Goal: Information Seeking & Learning: Learn about a topic

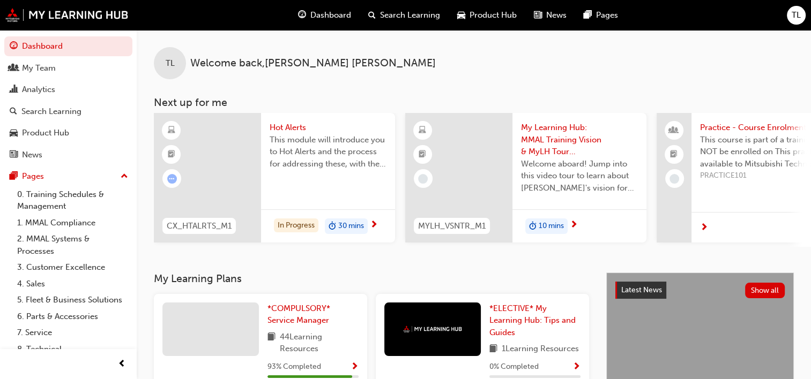
click at [283, 151] on span "This module will introduce you to Hot Alerts and the process for addressing the…" at bounding box center [328, 152] width 117 height 36
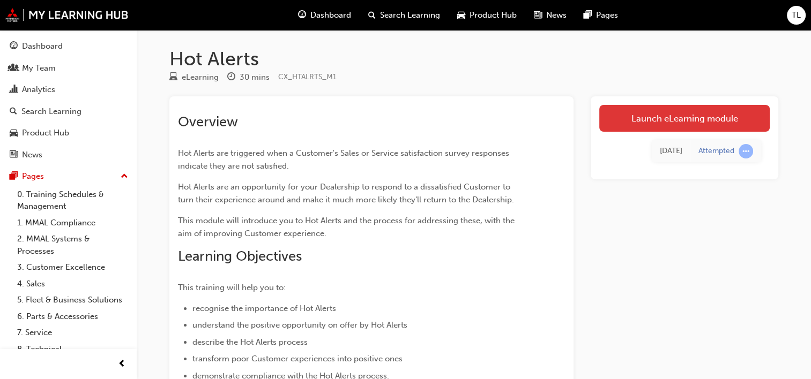
click at [684, 110] on link "Launch eLearning module" at bounding box center [684, 118] width 170 height 27
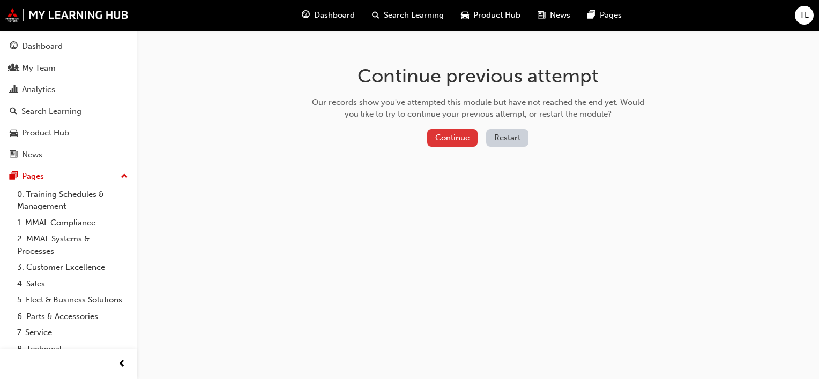
click at [471, 133] on button "Continue" at bounding box center [452, 138] width 50 height 18
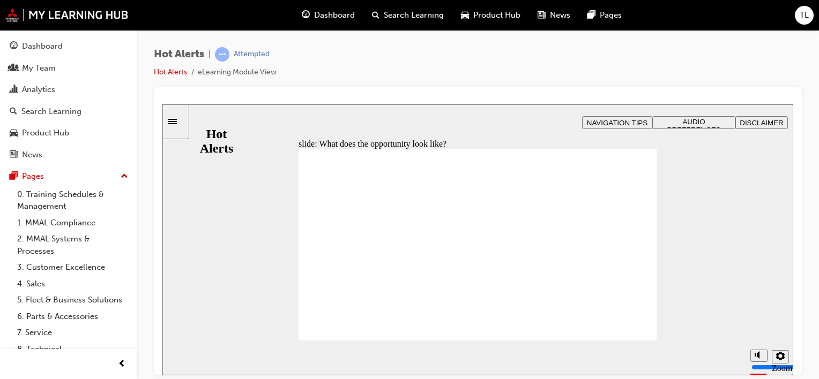
click at [237, 284] on div "slide: What does the opportunity look like? What does the opportunity look like…" at bounding box center [477, 239] width 631 height 271
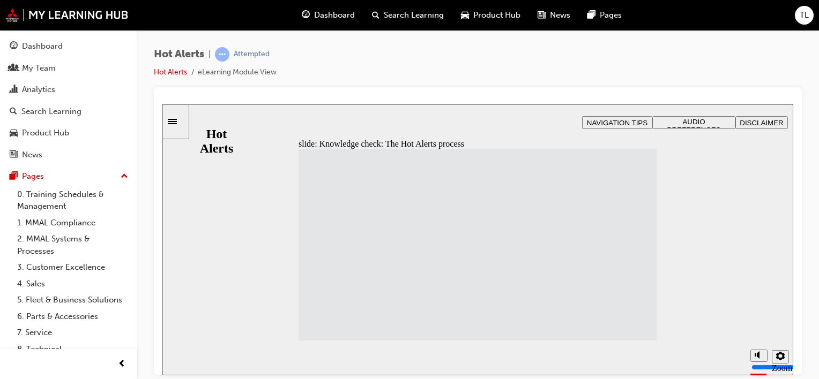
drag, startPoint x: 391, startPoint y: 275, endPoint x: 531, endPoint y: 179, distance: 169.9
drag, startPoint x: 394, startPoint y: 174, endPoint x: 531, endPoint y: 197, distance: 139.2
drag, startPoint x: 361, startPoint y: 227, endPoint x: 500, endPoint y: 226, distance: 138.3
drag, startPoint x: 381, startPoint y: 250, endPoint x: 517, endPoint y: 254, distance: 135.7
drag, startPoint x: 368, startPoint y: 210, endPoint x: 505, endPoint y: 287, distance: 157.4
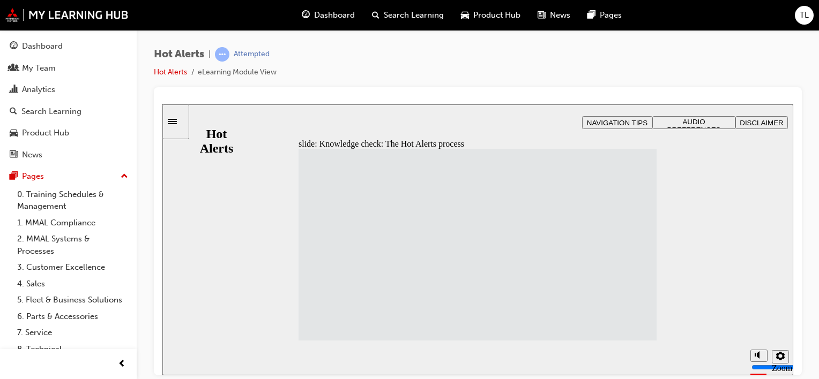
drag, startPoint x: 407, startPoint y: 301, endPoint x: 547, endPoint y: 299, distance: 139.9
drag, startPoint x: 402, startPoint y: 325, endPoint x: 537, endPoint y: 322, distance: 135.1
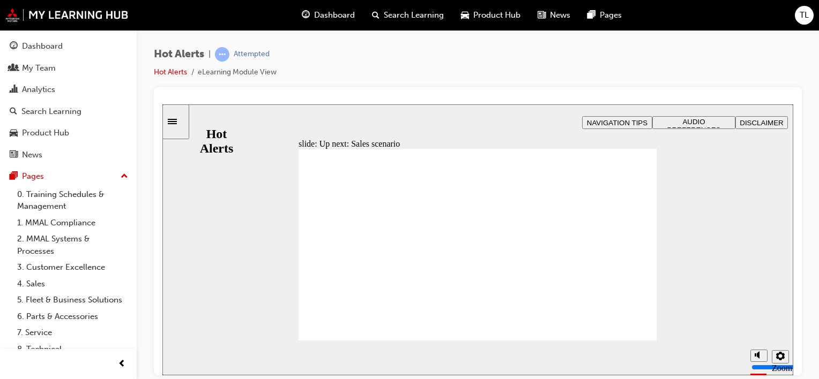
checkbox input "true"
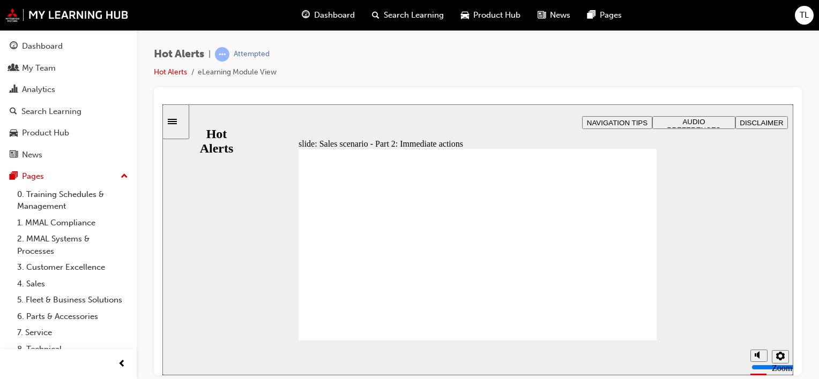
checkbox input "true"
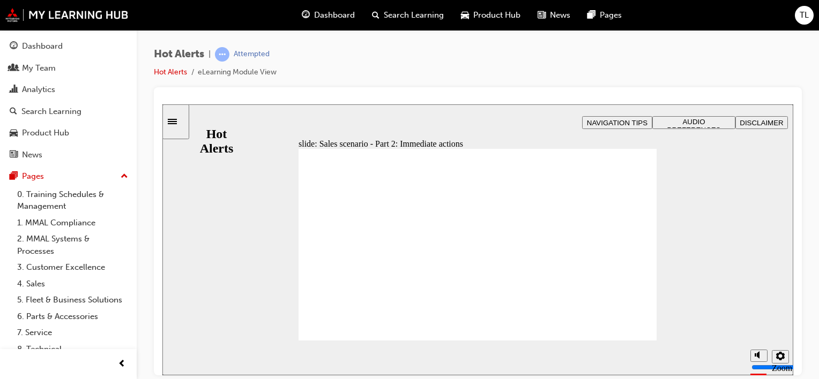
checkbox input "true"
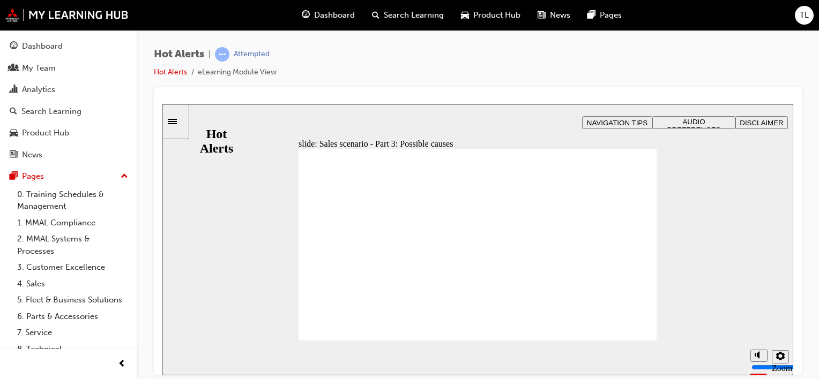
checkbox input "true"
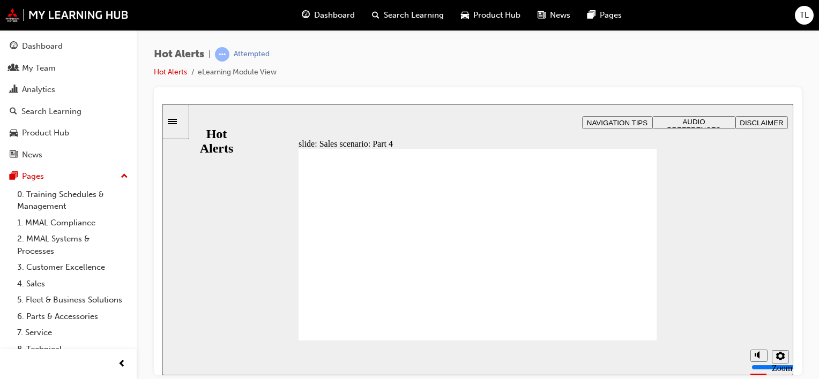
click at [523, 354] on section "Playback Speed 2 1.75 1.5 1.25 Normal" at bounding box center [477, 357] width 631 height 35
checkbox input "true"
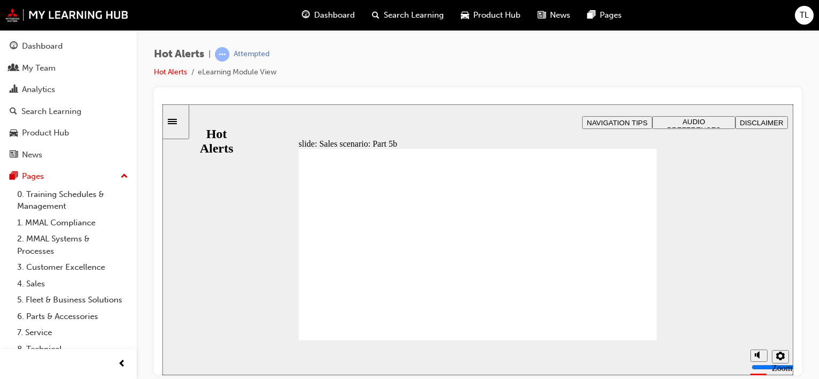
checkbox input "true"
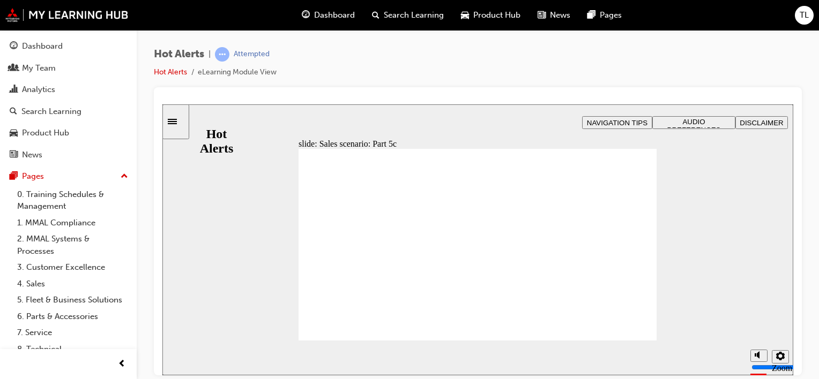
click at [554, 46] on div "Hot Alerts | Attempted Hot Alerts eLearning Module View" at bounding box center [478, 191] width 682 height 323
checkbox input "true"
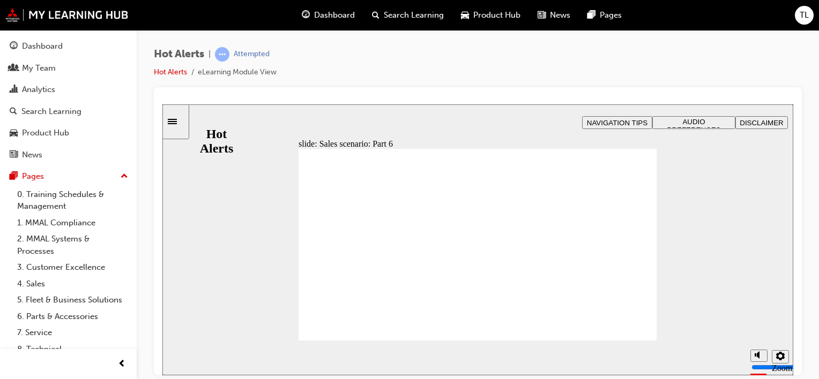
checkbox input "true"
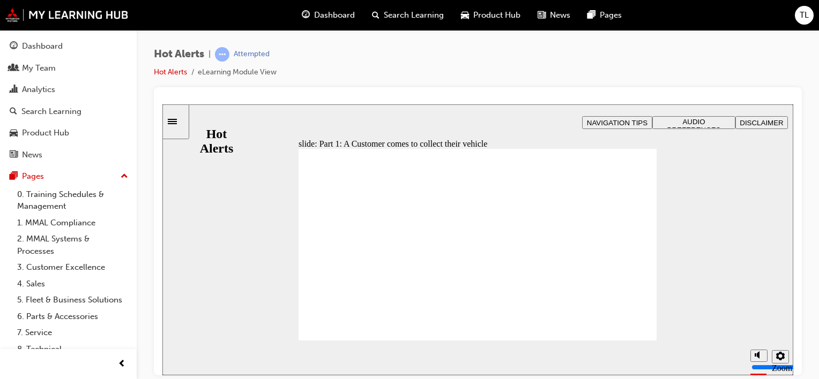
checkbox input "true"
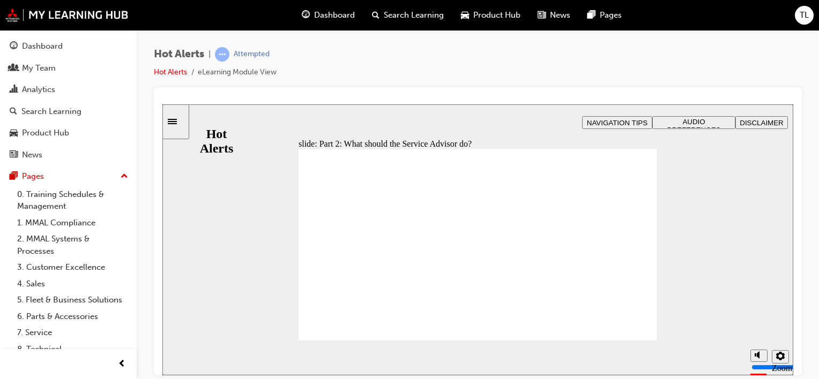
checkbox input "true"
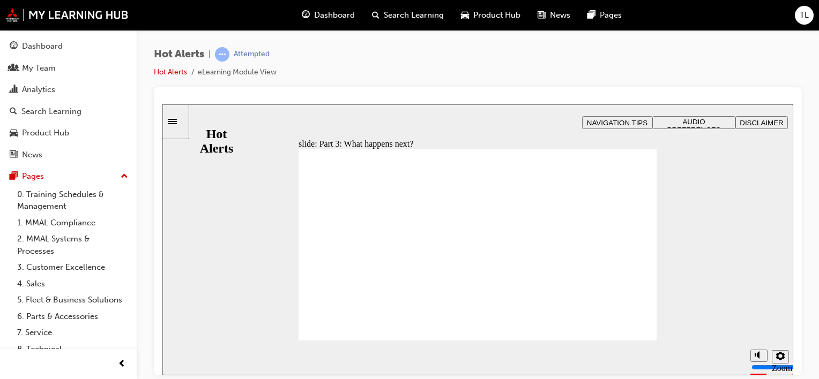
checkbox input "true"
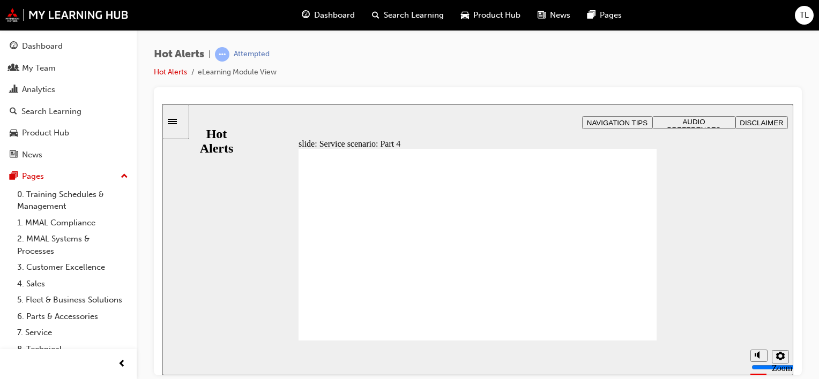
checkbox input "true"
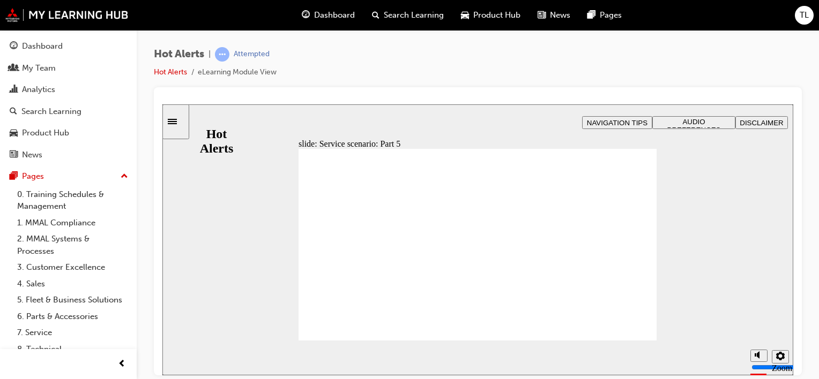
checkbox input "true"
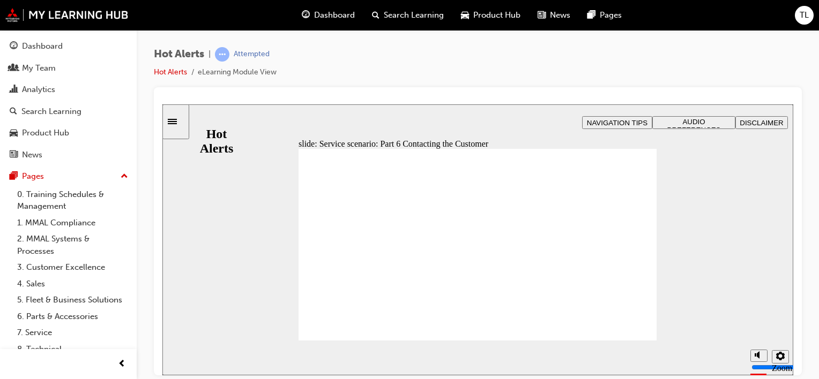
checkbox input "true"
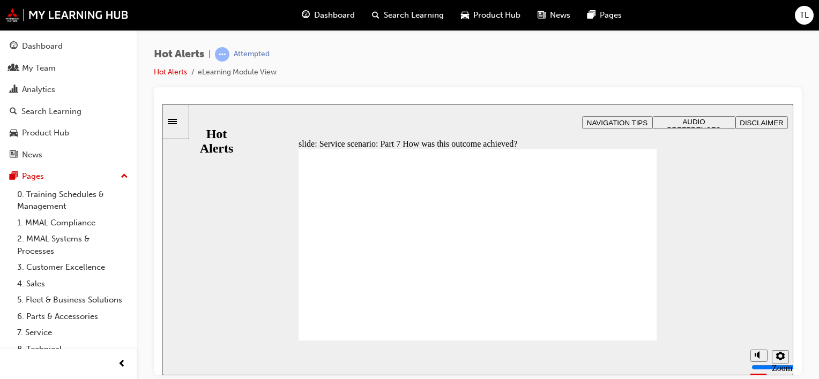
checkbox input "true"
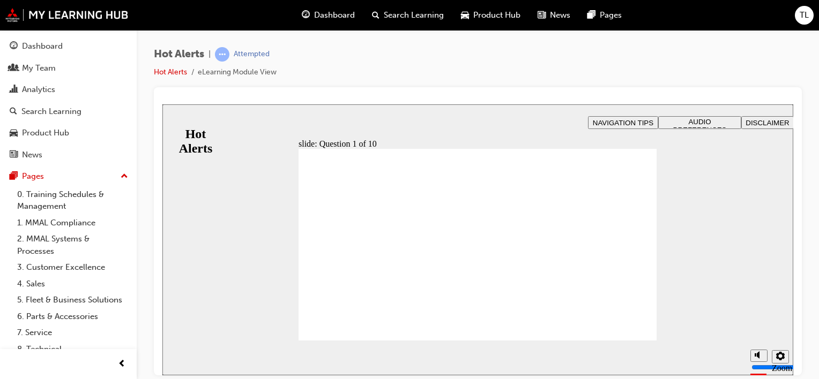
checkbox input "true"
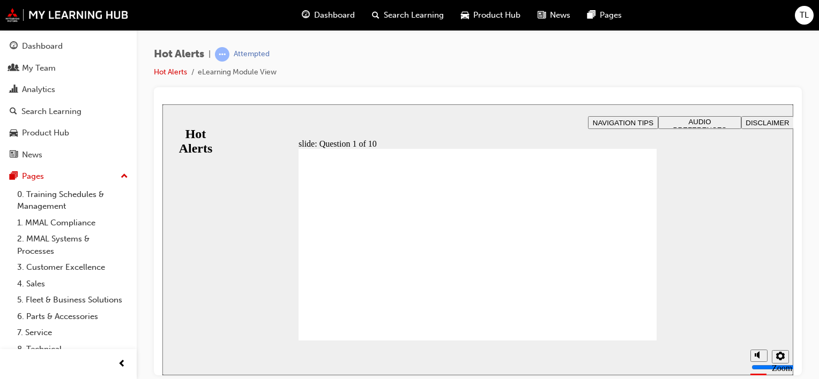
drag, startPoint x: 529, startPoint y: 282, endPoint x: 397, endPoint y: 222, distance: 144.9
drag, startPoint x: 475, startPoint y: 305, endPoint x: 337, endPoint y: 243, distance: 152.3
drag, startPoint x: 538, startPoint y: 215, endPoint x: 401, endPoint y: 258, distance: 143.7
drag, startPoint x: 485, startPoint y: 238, endPoint x: 352, endPoint y: 283, distance: 140.2
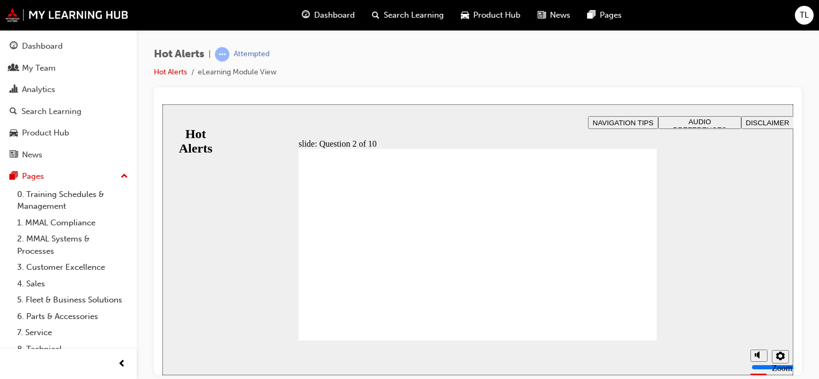
drag, startPoint x: 510, startPoint y: 264, endPoint x: 379, endPoint y: 308, distance: 137.8
checkbox input "true"
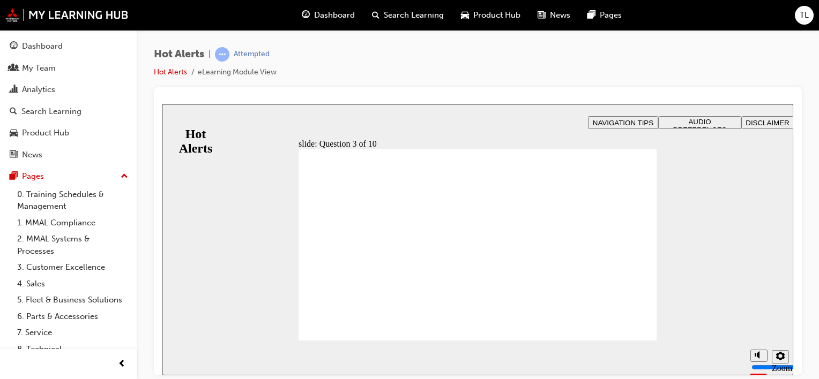
checkbox input "true"
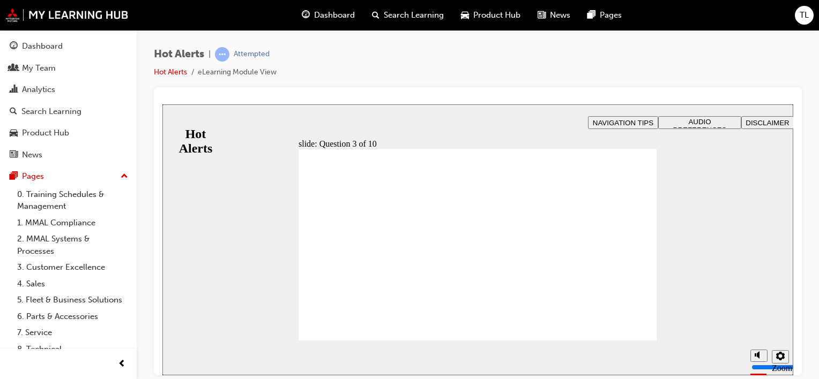
checkbox input "true"
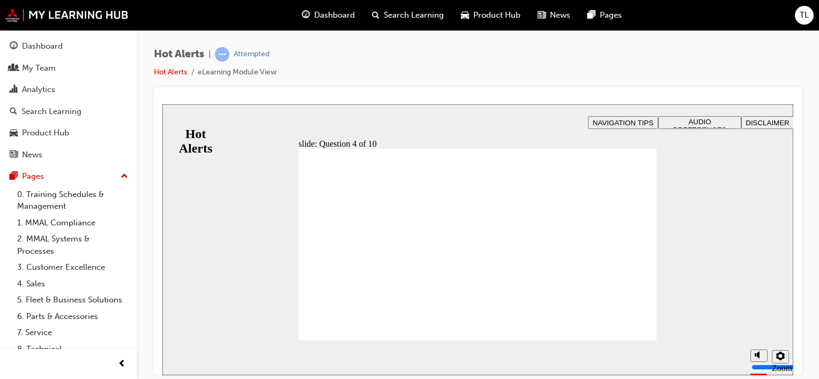
checkbox input "true"
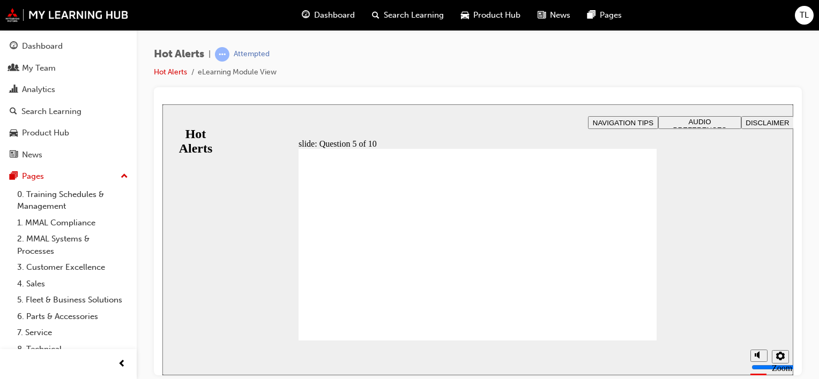
checkbox input "true"
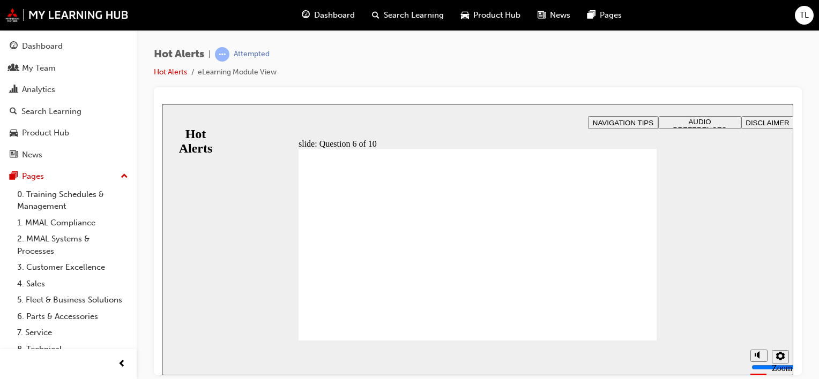
checkbox input "true"
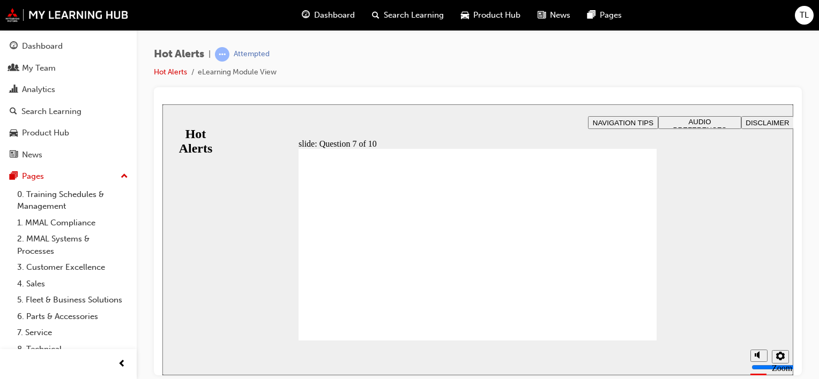
drag, startPoint x: 429, startPoint y: 267, endPoint x: 602, endPoint y: 210, distance: 182.4
drag, startPoint x: 436, startPoint y: 308, endPoint x: 606, endPoint y: 251, distance: 179.5
drag, startPoint x: 427, startPoint y: 243, endPoint x: 600, endPoint y: 266, distance: 175.2
drag, startPoint x: 414, startPoint y: 288, endPoint x: 583, endPoint y: 306, distance: 170.3
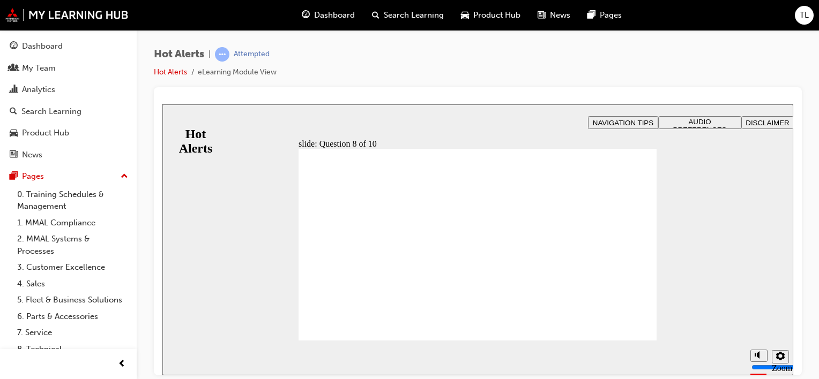
checkbox input "true"
checkbox input "false"
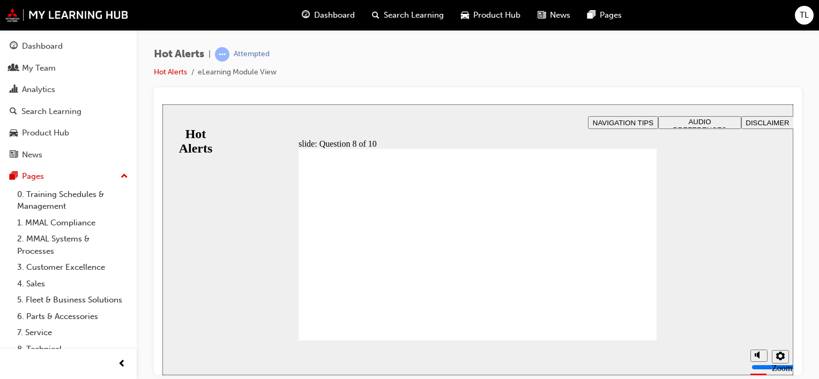
checkbox input "true"
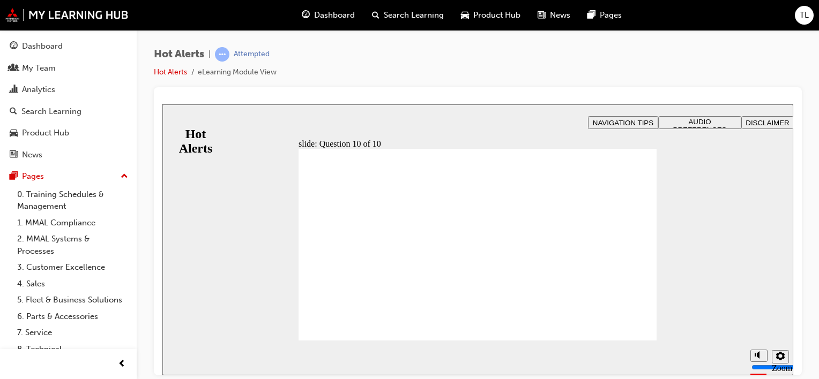
checkbox input "true"
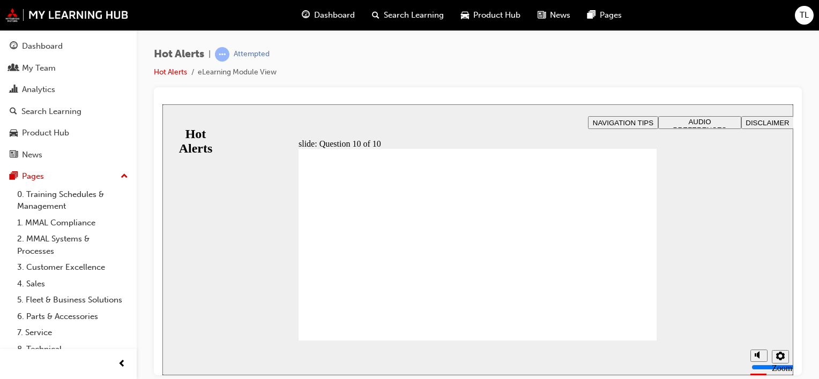
checkbox input "true"
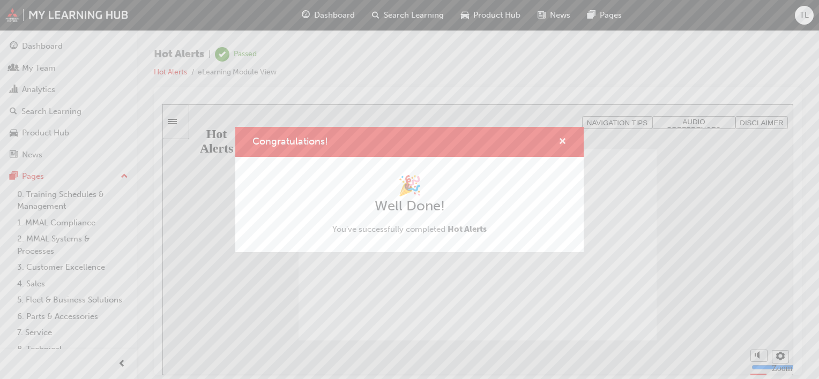
click at [560, 142] on span "cross-icon" at bounding box center [562, 143] width 8 height 10
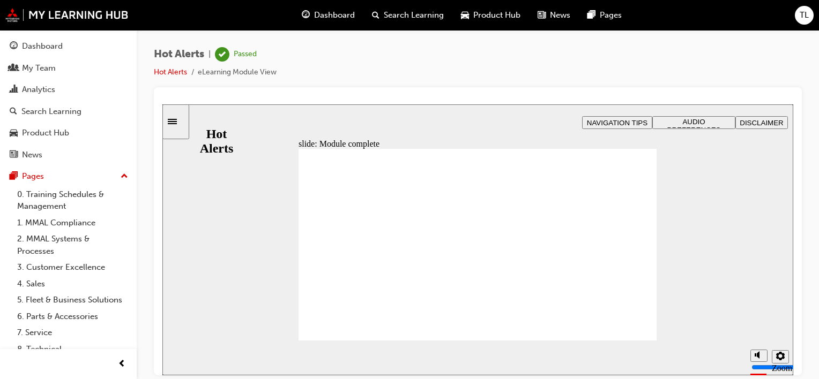
click at [351, 13] on span "Dashboard" at bounding box center [334, 15] width 41 height 12
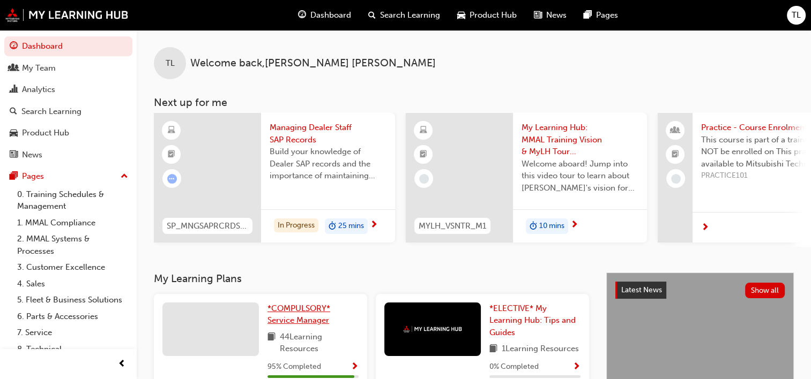
click at [313, 321] on span "*COMPULSORY* Service Manager" at bounding box center [298, 315] width 63 height 22
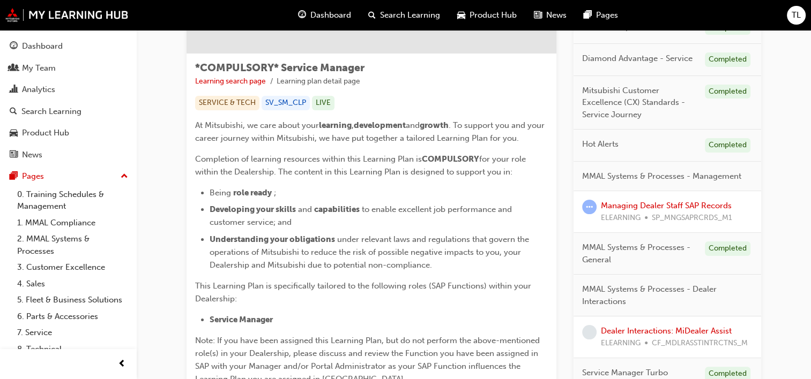
scroll to position [162, 0]
click at [678, 210] on link "Managing Dealer Staff SAP Records" at bounding box center [666, 207] width 131 height 10
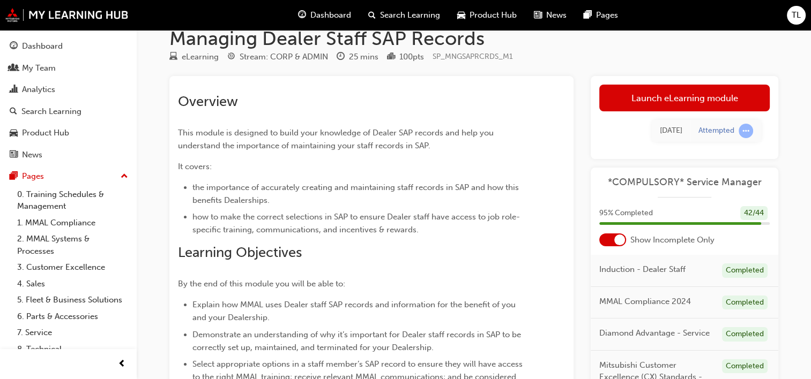
scroll to position [1, 0]
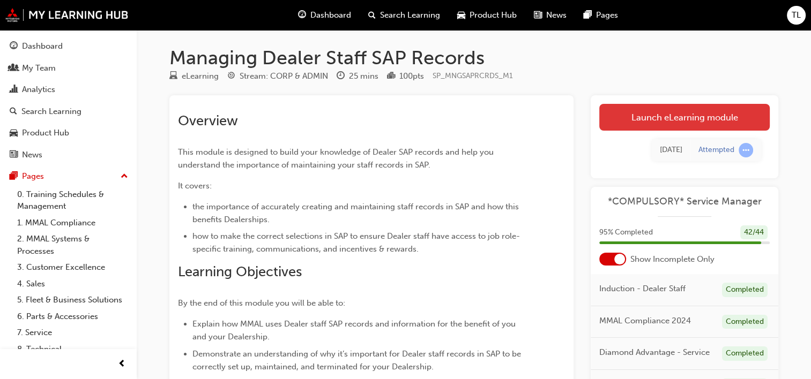
click at [707, 109] on link "Launch eLearning module" at bounding box center [684, 117] width 170 height 27
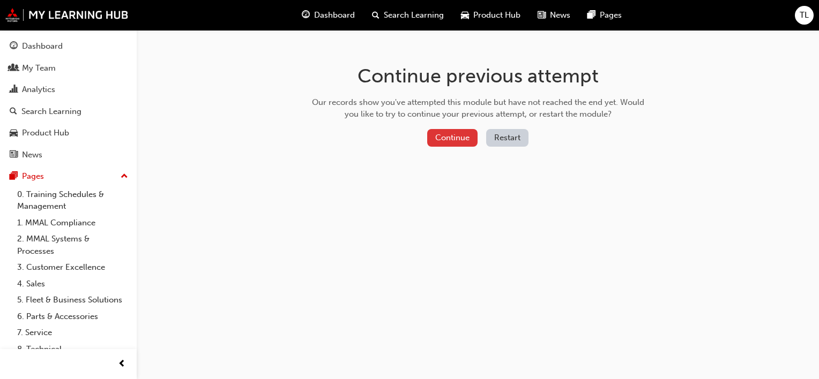
click at [464, 135] on button "Continue" at bounding box center [452, 138] width 50 height 18
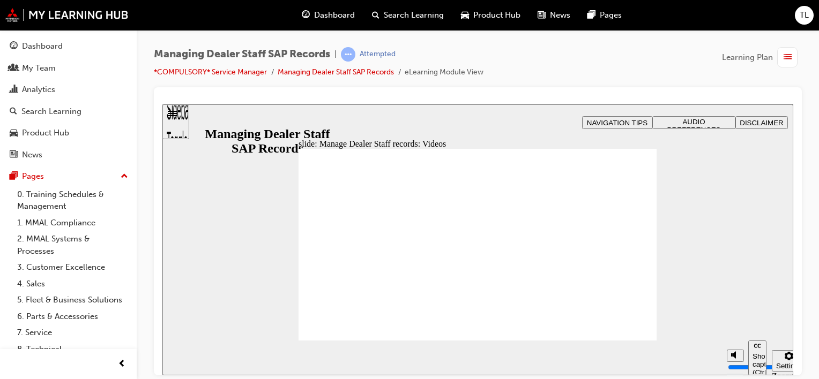
type input "0"
type input "254"
type input "127"
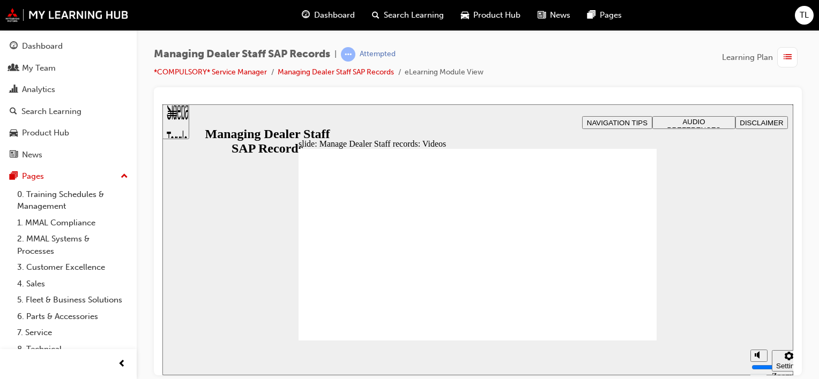
type input "75"
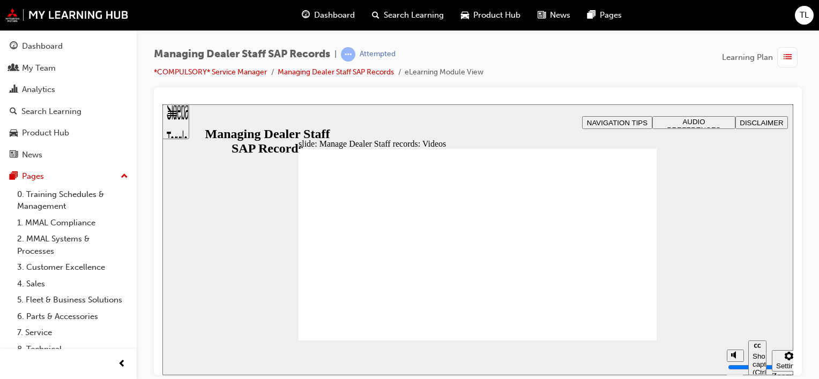
type input "144"
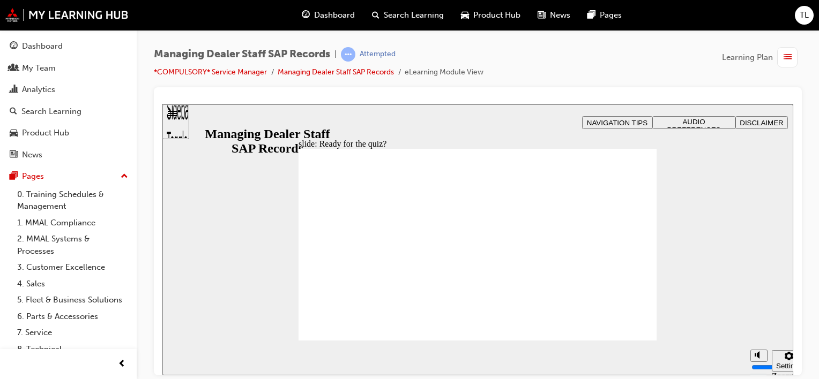
checkbox input "true"
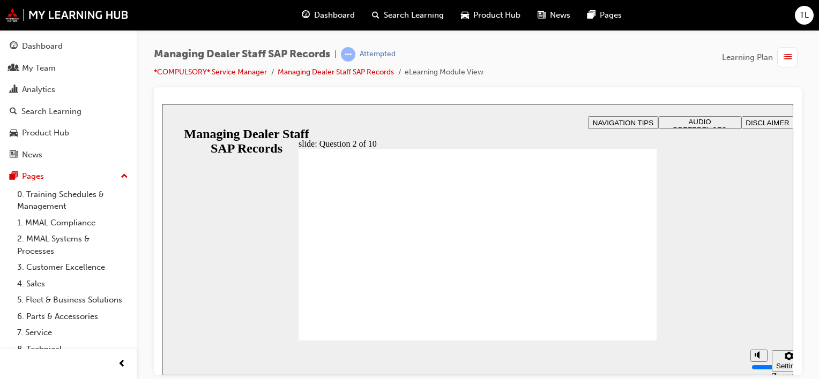
radio input "true"
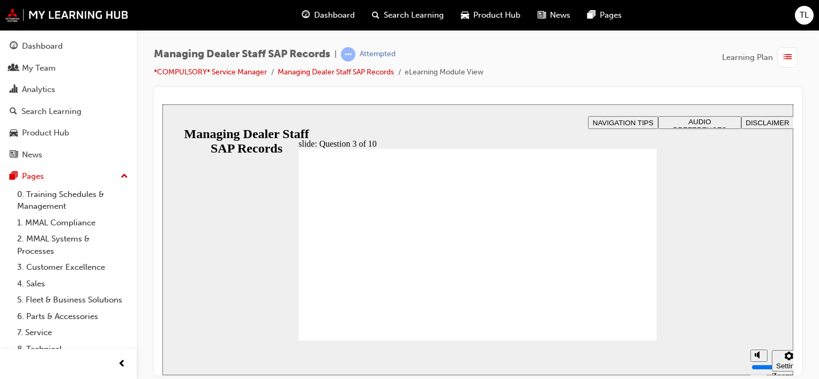
checkbox input "true"
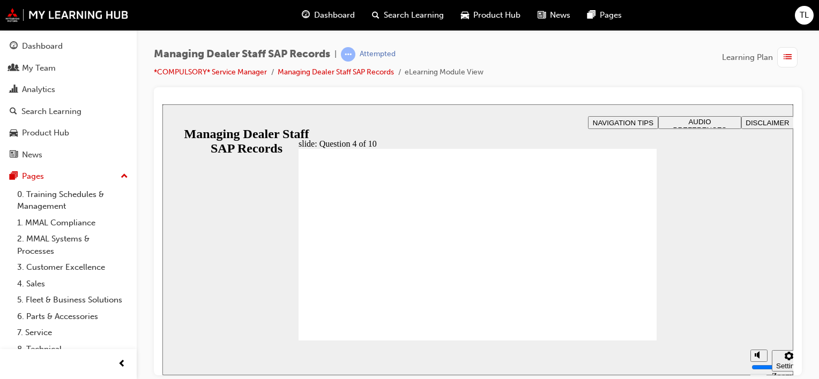
checkbox input "true"
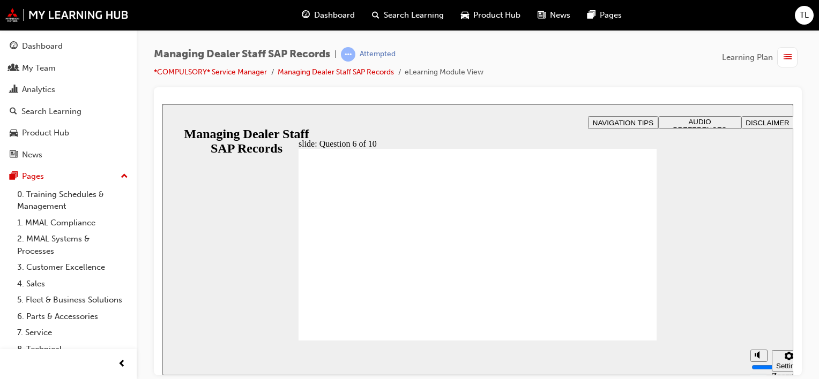
radio input "true"
checkbox input "true"
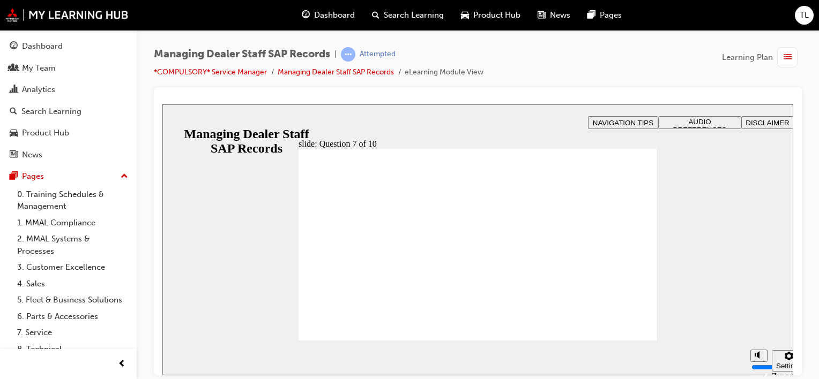
radio input "true"
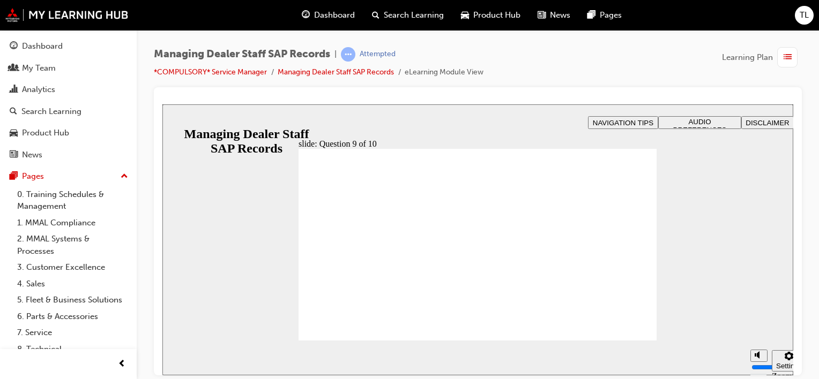
click at [628, 323] on span "Ask a MMAL trainer to do this at the next face-to-face training session they at…" at bounding box center [478, 349] width 358 height 403
radio input "true"
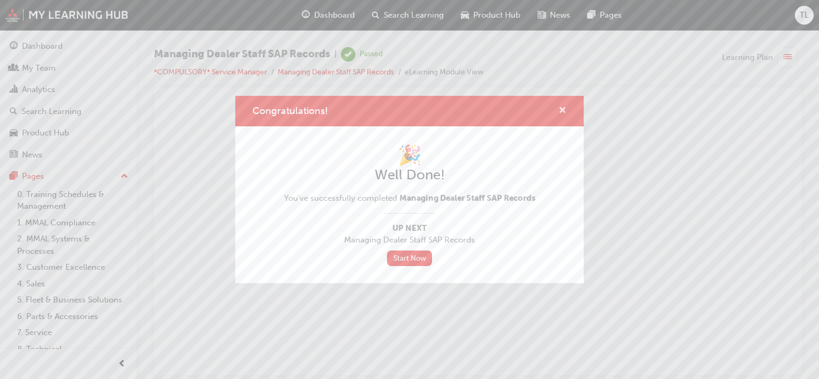
click at [564, 109] on span "cross-icon" at bounding box center [562, 112] width 8 height 10
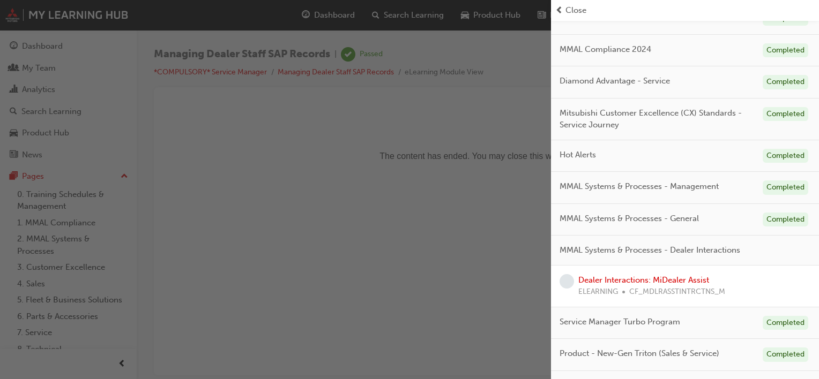
scroll to position [155, 0]
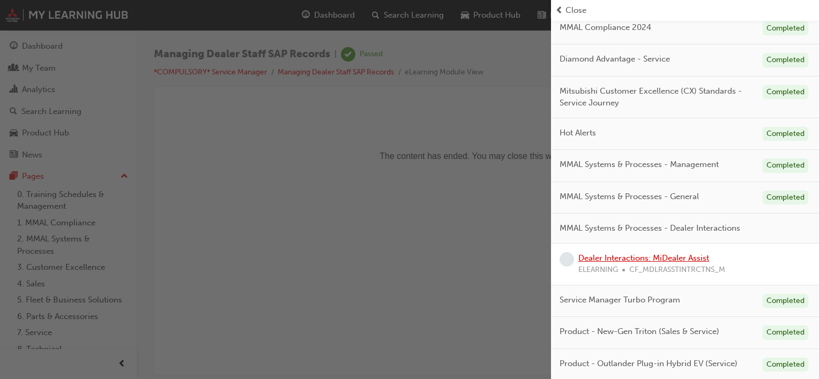
click at [633, 261] on link "Dealer Interactions: MiDealer Assist" at bounding box center [643, 259] width 131 height 10
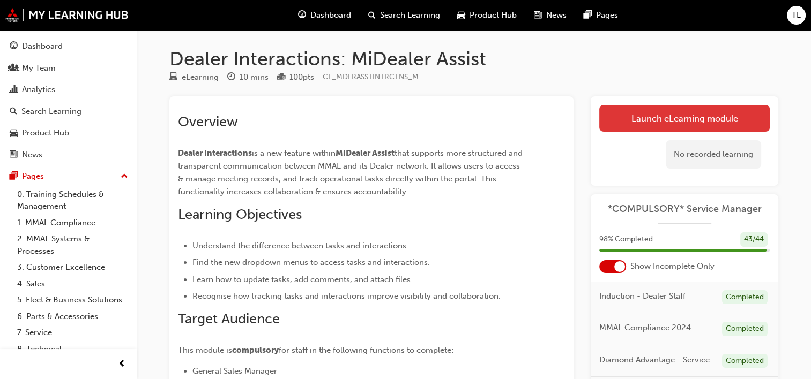
click at [631, 123] on link "Launch eLearning module" at bounding box center [684, 118] width 170 height 27
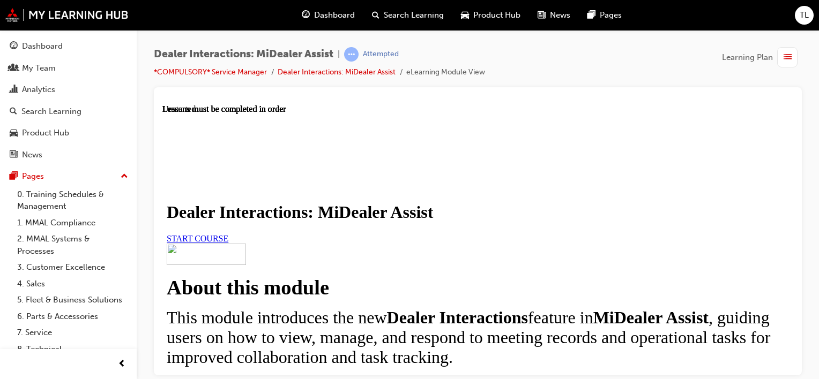
click at [228, 243] on link "START COURSE" at bounding box center [198, 238] width 62 height 9
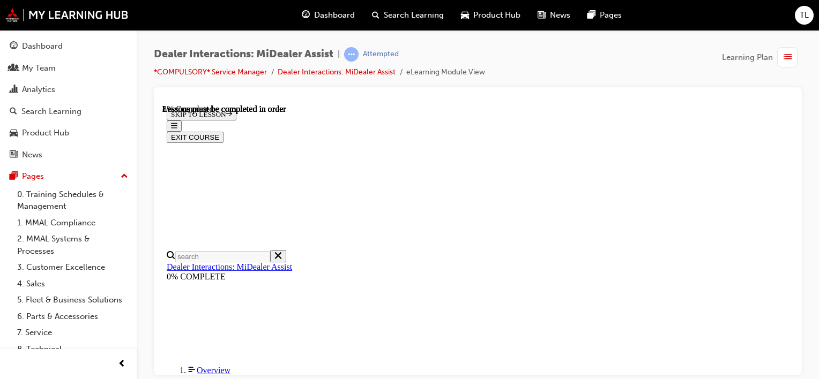
scroll to position [435, 0]
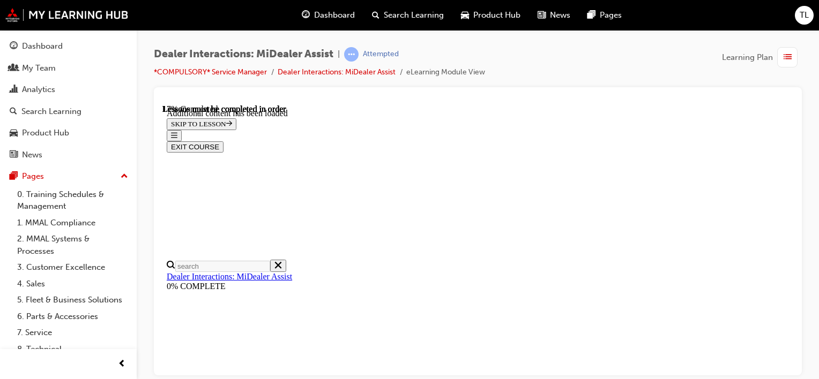
scroll to position [711, 0]
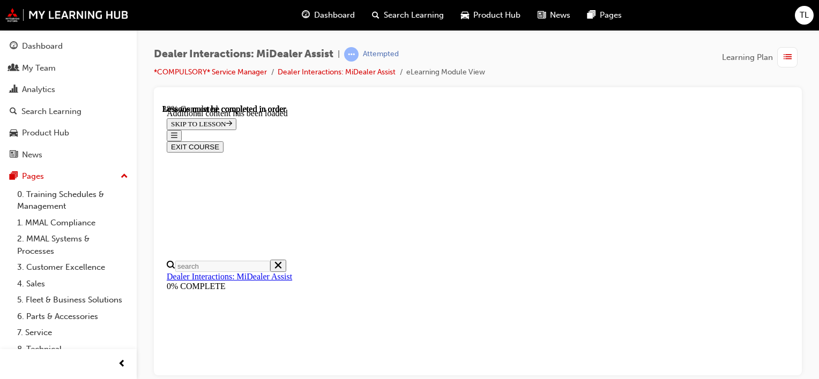
drag, startPoint x: 785, startPoint y: 295, endPoint x: 784, endPoint y: 368, distance: 72.4
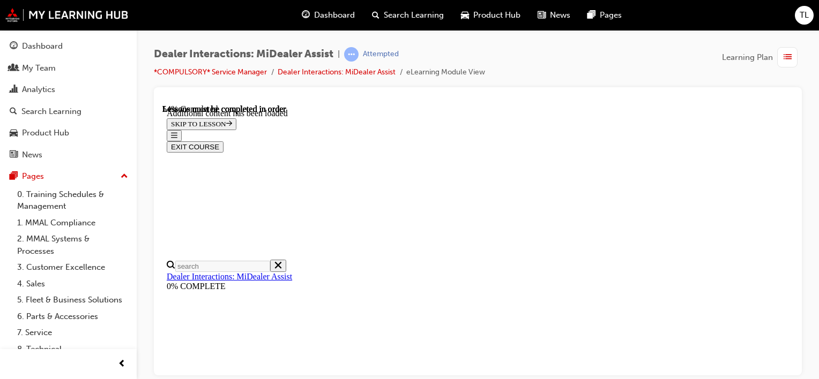
drag, startPoint x: 789, startPoint y: 350, endPoint x: 958, endPoint y: 434, distance: 188.4
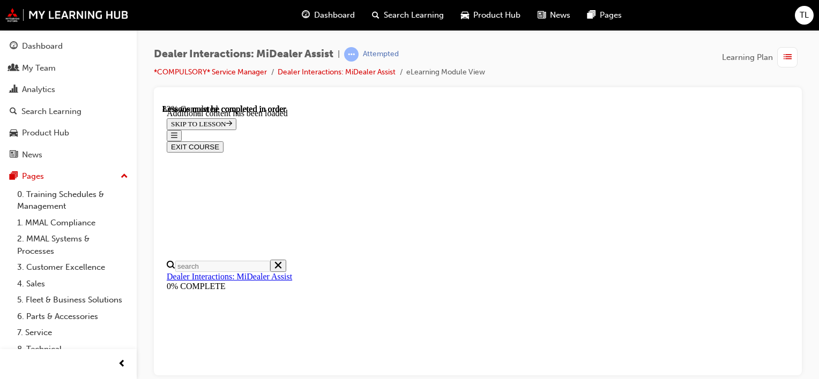
scroll to position [3221, 0]
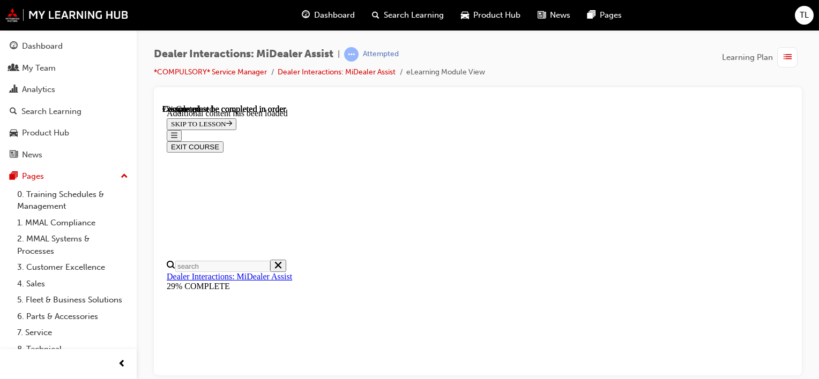
scroll to position [548, 0]
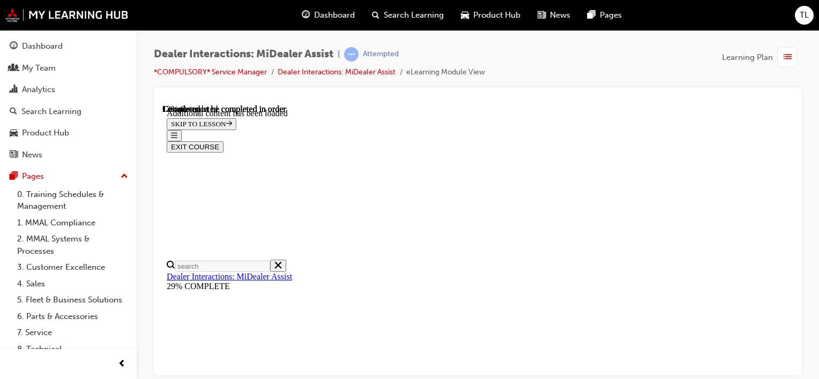
drag, startPoint x: 788, startPoint y: 254, endPoint x: 960, endPoint y: 435, distance: 249.1
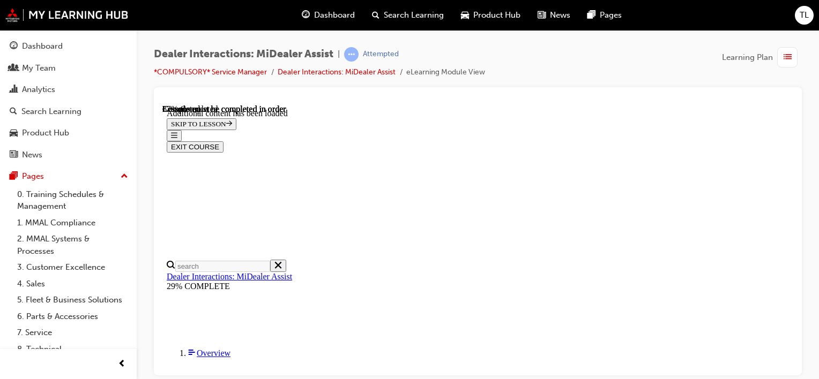
scroll to position [1820, 0]
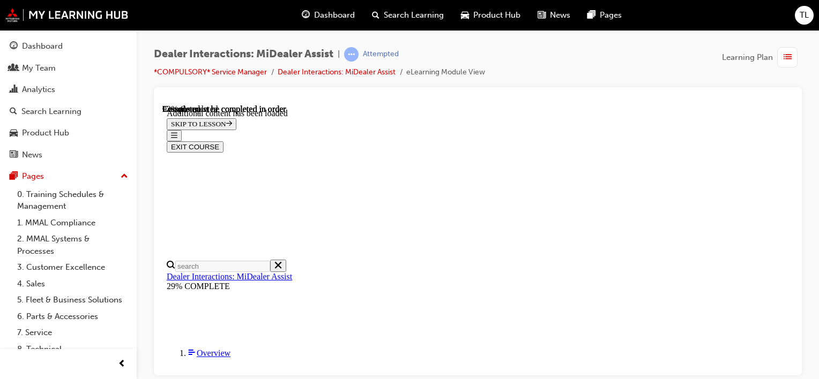
drag, startPoint x: 789, startPoint y: 207, endPoint x: 961, endPoint y: 325, distance: 208.3
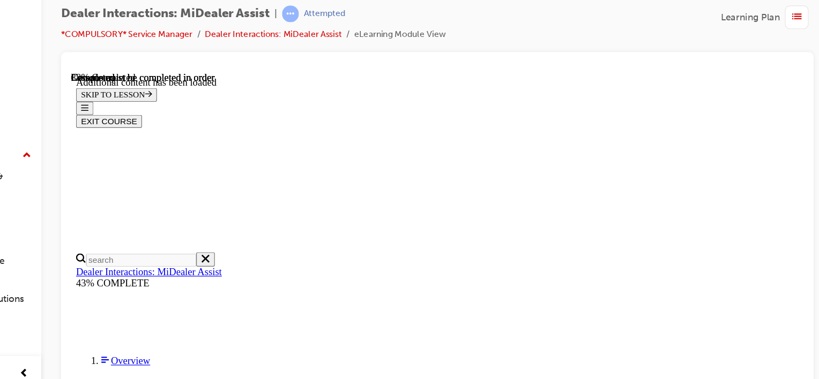
scroll to position [2319, 0]
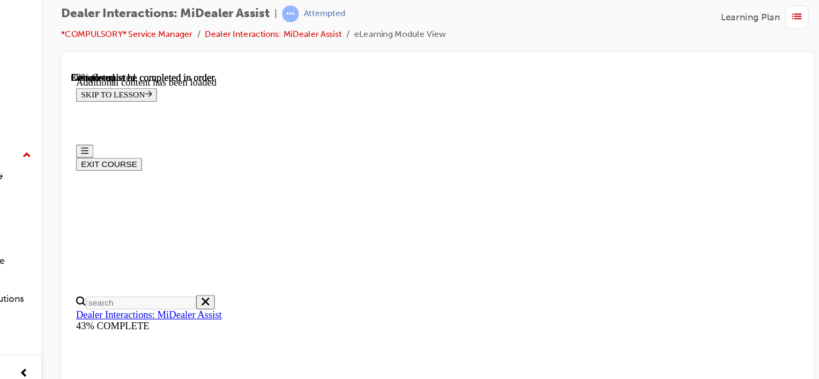
click at [86, 136] on icon "Close navigation menu" at bounding box center [82, 139] width 6 height 7
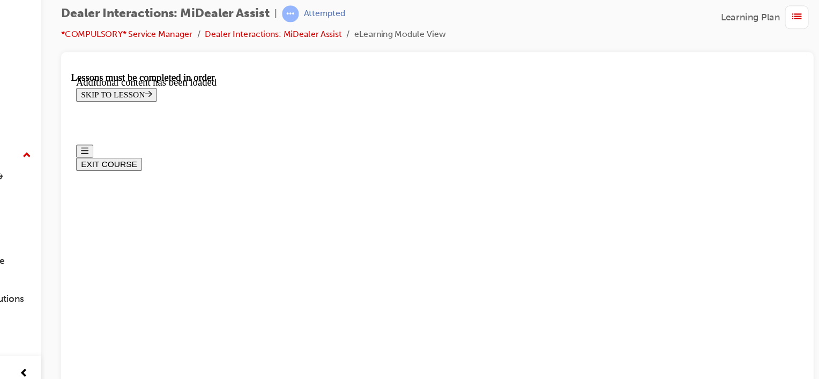
click at [85, 137] on icon "Open navigation menu" at bounding box center [82, 139] width 6 height 5
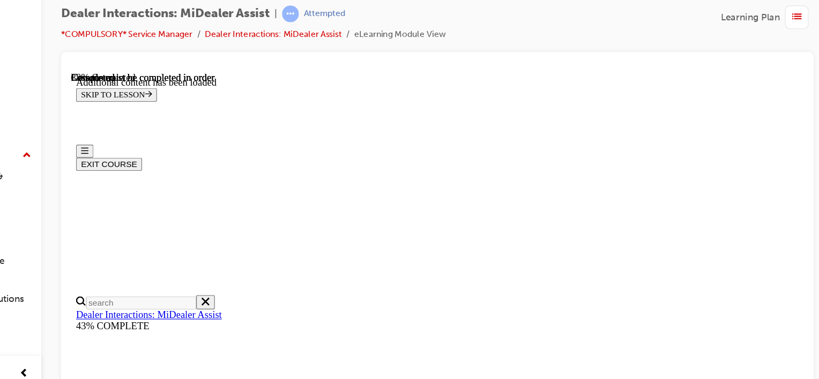
click at [85, 276] on link "Dealer Interactions: MiDealer Assist" at bounding box center [137, 280] width 125 height 9
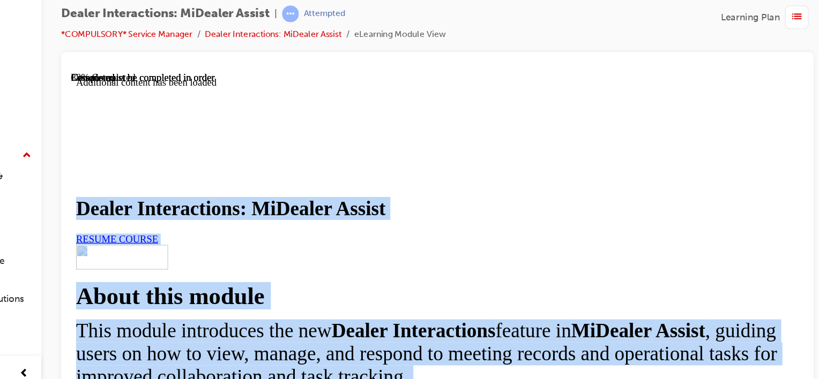
click at [146, 220] on link "RESUME COURSE" at bounding box center [110, 215] width 71 height 9
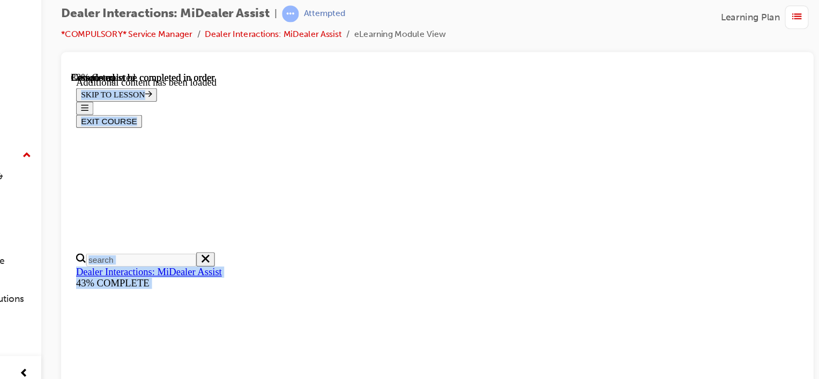
scroll to position [1662, 0]
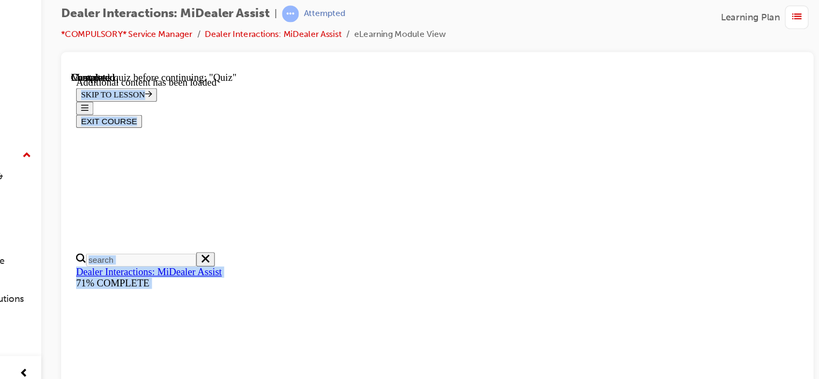
scroll to position [263, 0]
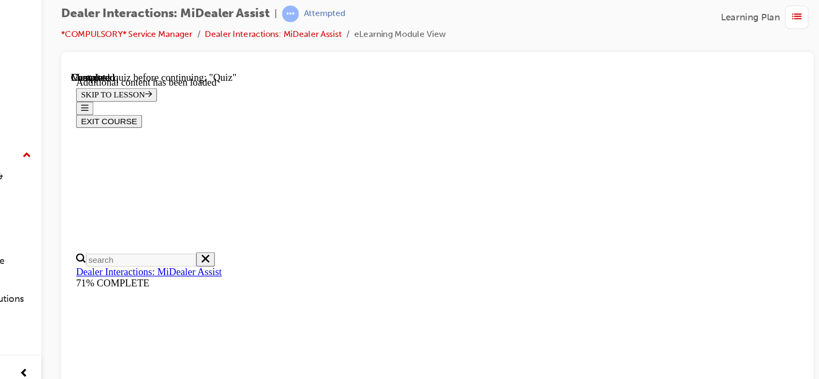
radio input "true"
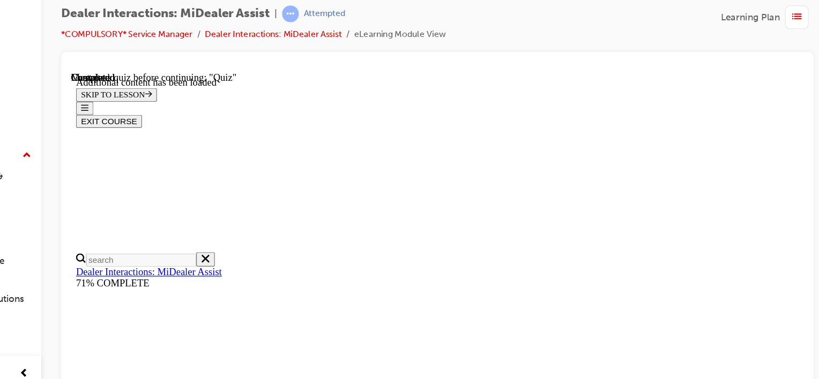
radio input "true"
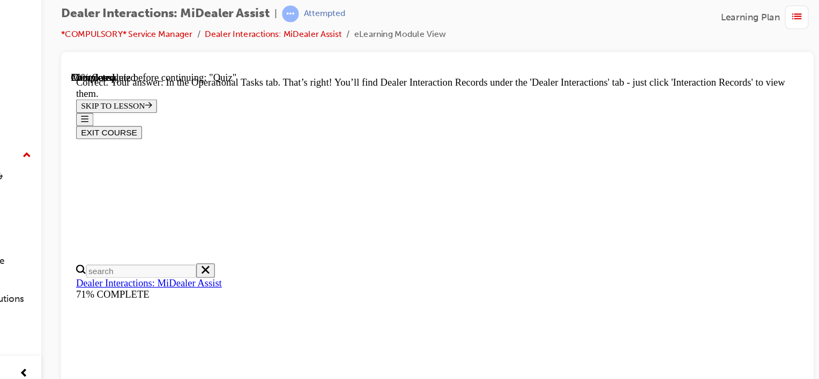
scroll to position [424, 0]
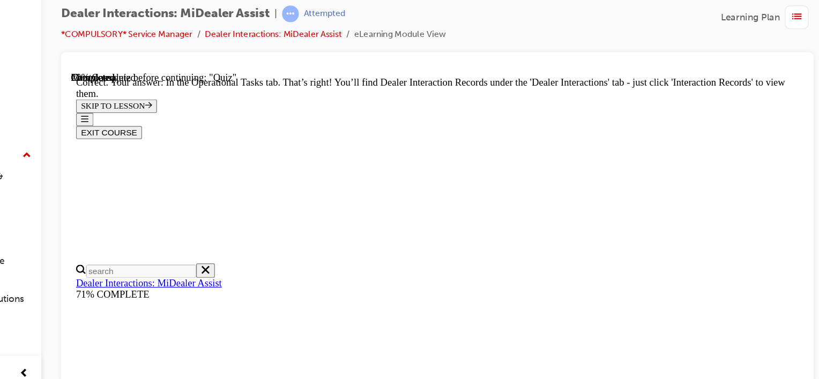
radio input "true"
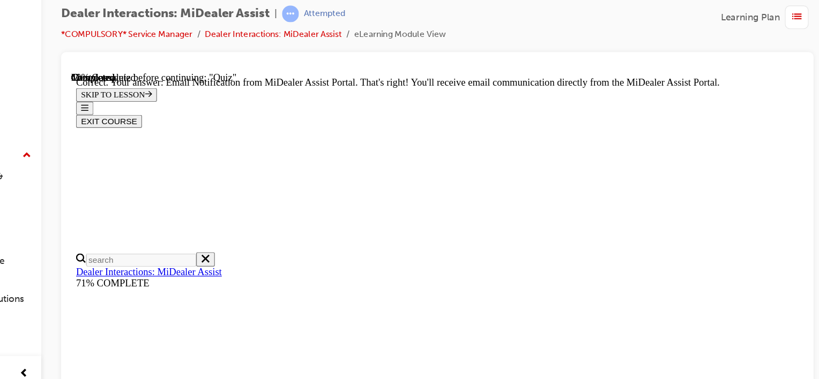
scroll to position [398, 0]
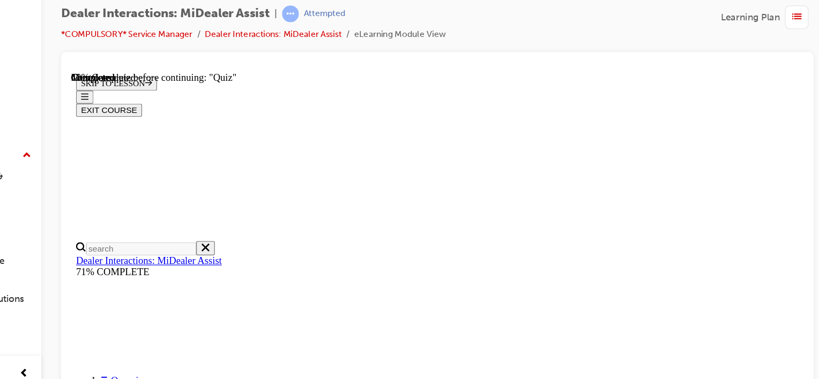
scroll to position [223, 0]
radio input "true"
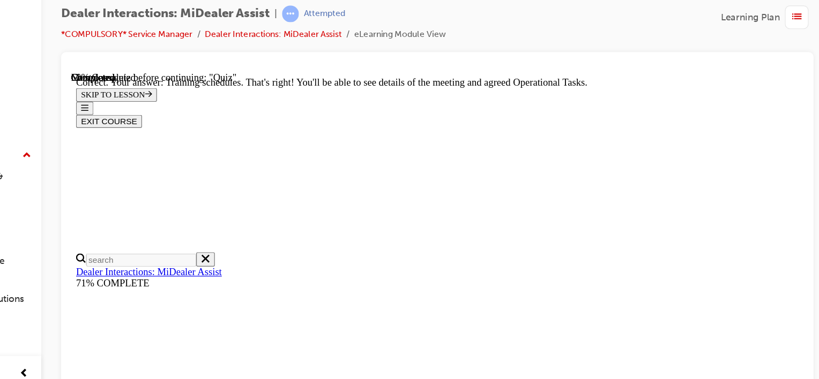
scroll to position [408, 0]
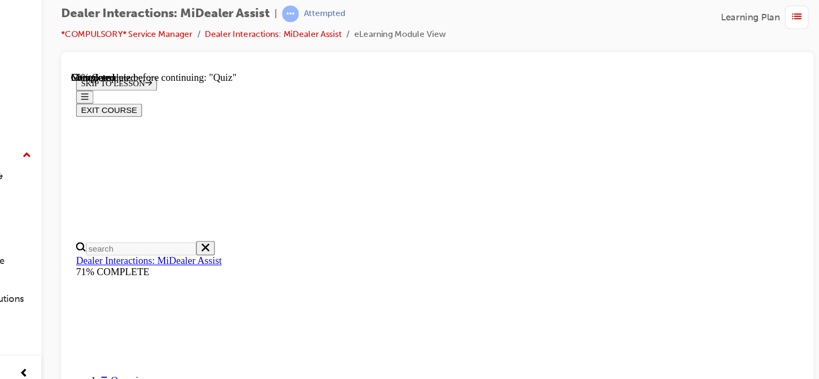
scroll to position [210, 0]
radio input "true"
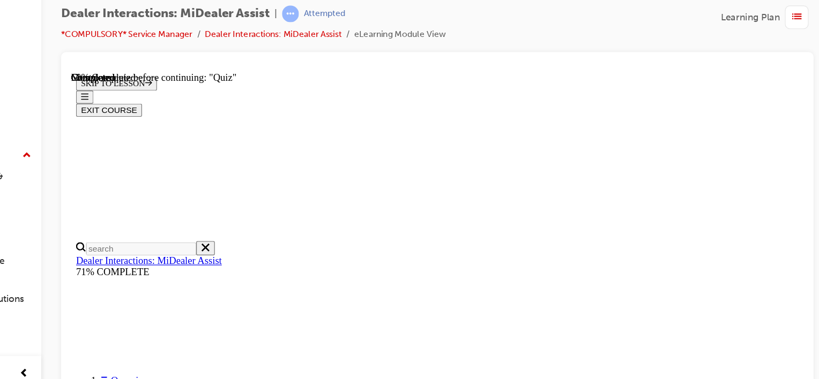
drag, startPoint x: 693, startPoint y: 222, endPoint x: 689, endPoint y: 270, distance: 47.8
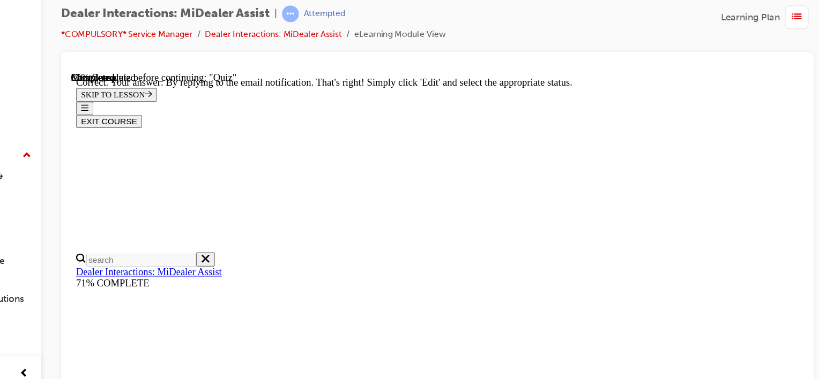
scroll to position [420, 0]
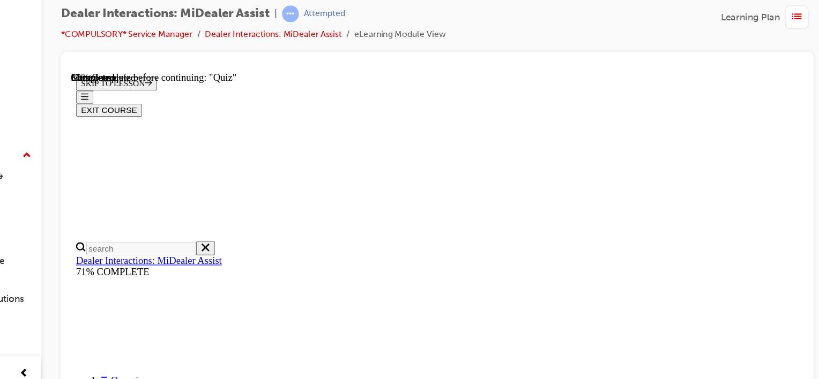
scroll to position [203, 0]
radio input "true"
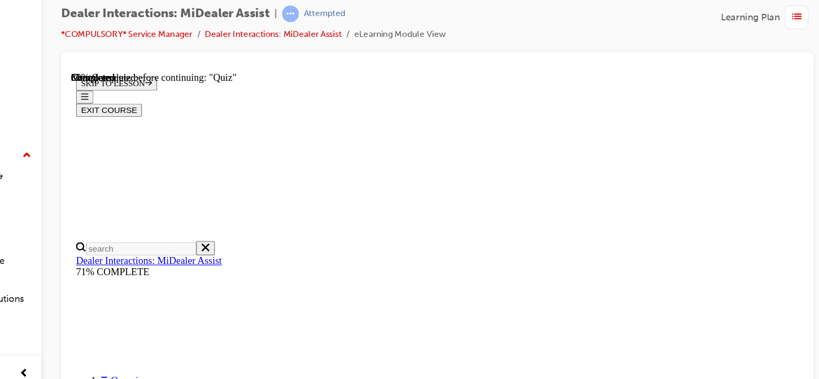
drag, startPoint x: 696, startPoint y: 210, endPoint x: 870, endPoint y: 366, distance: 233.8
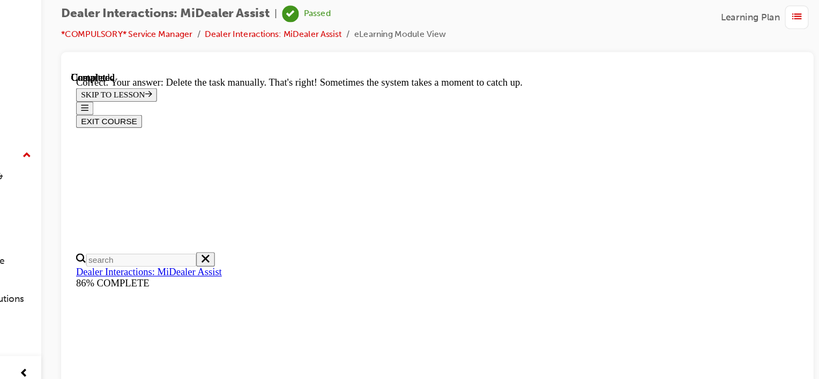
scroll to position [425, 0]
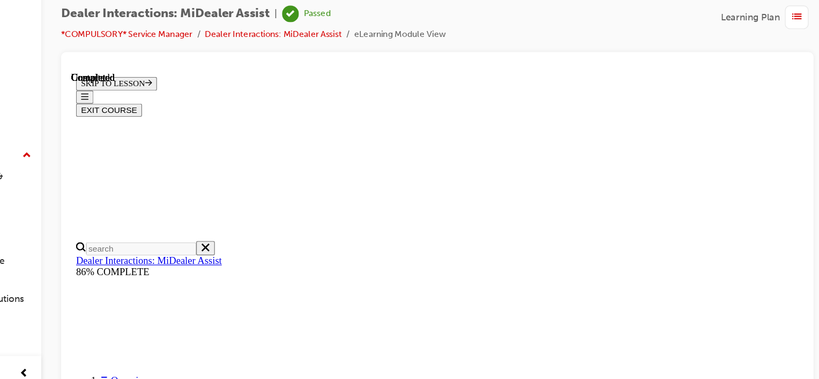
scroll to position [311, 0]
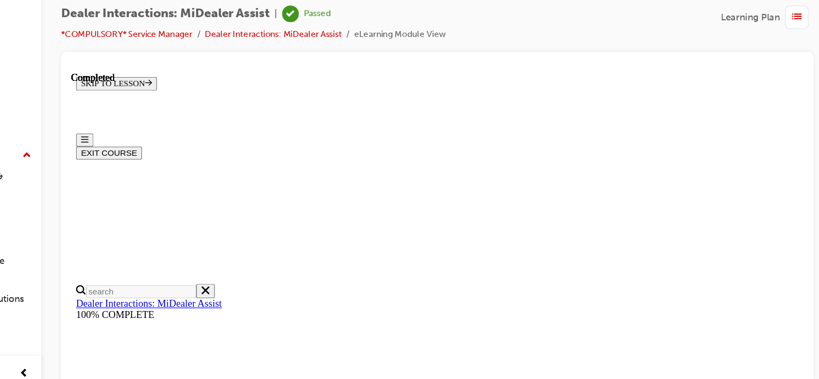
click at [121, 177] on span "up-icon" at bounding box center [125, 177] width 8 height 14
click at [117, 177] on div "Pages" at bounding box center [68, 176] width 117 height 13
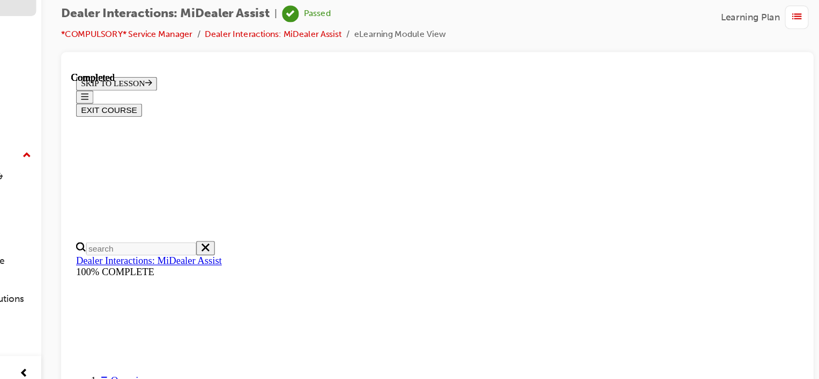
scroll to position [38, 0]
click at [758, 59] on span "Learning Plan" at bounding box center [747, 57] width 51 height 12
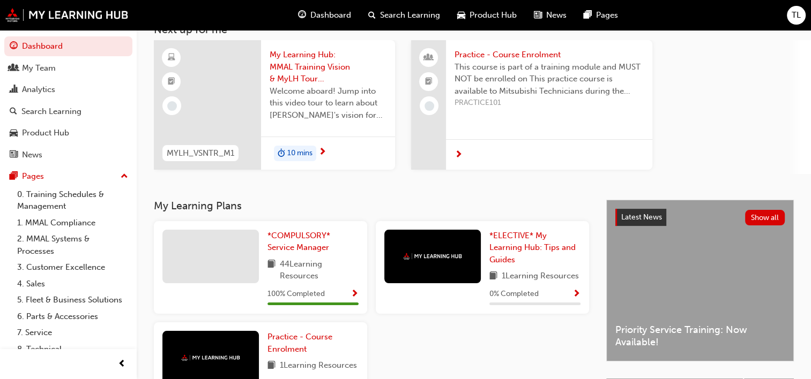
scroll to position [64, 0]
